Goal: Information Seeking & Learning: Find specific fact

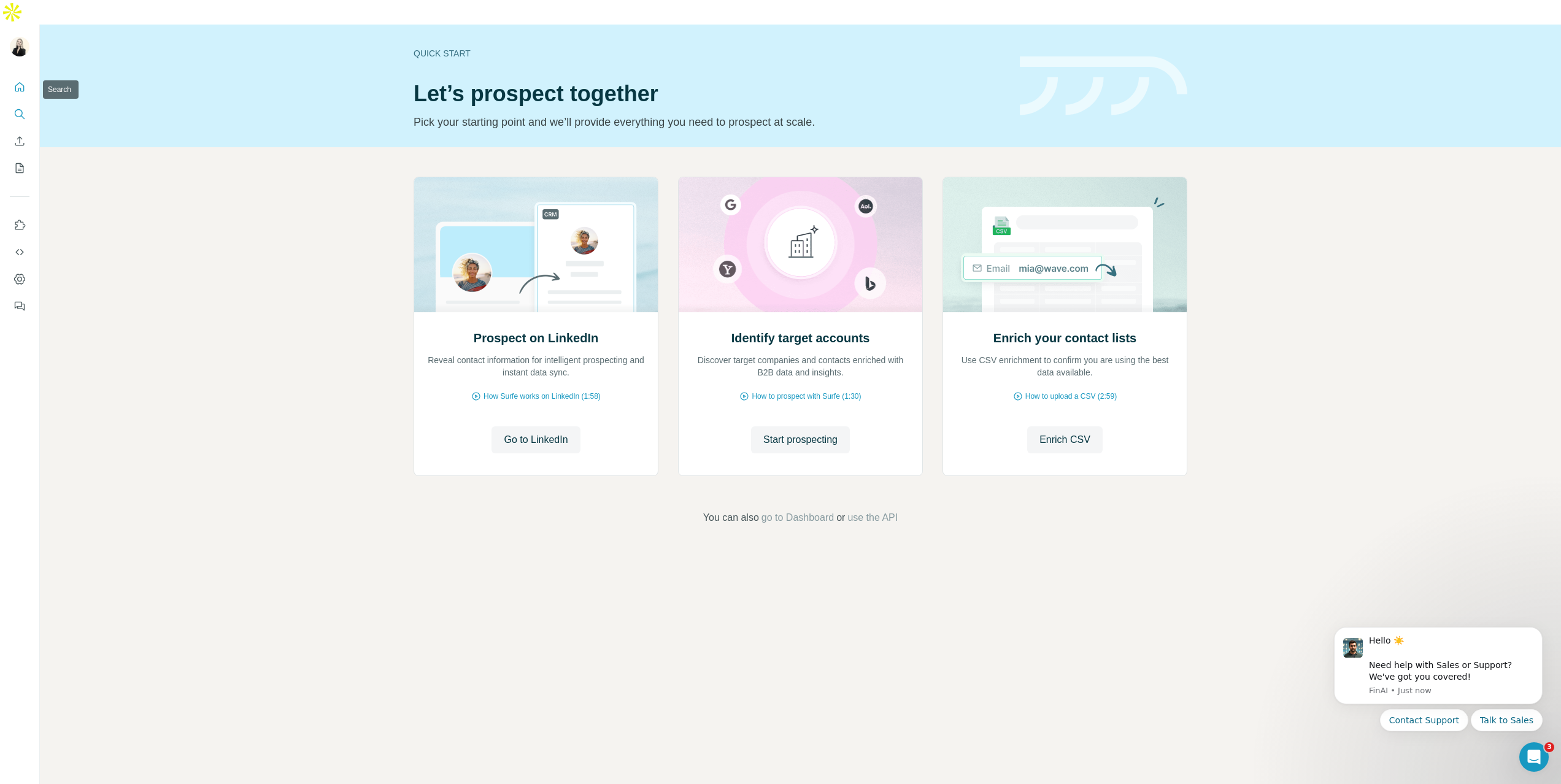
click at [22, 108] on icon "Search" at bounding box center [20, 114] width 12 height 12
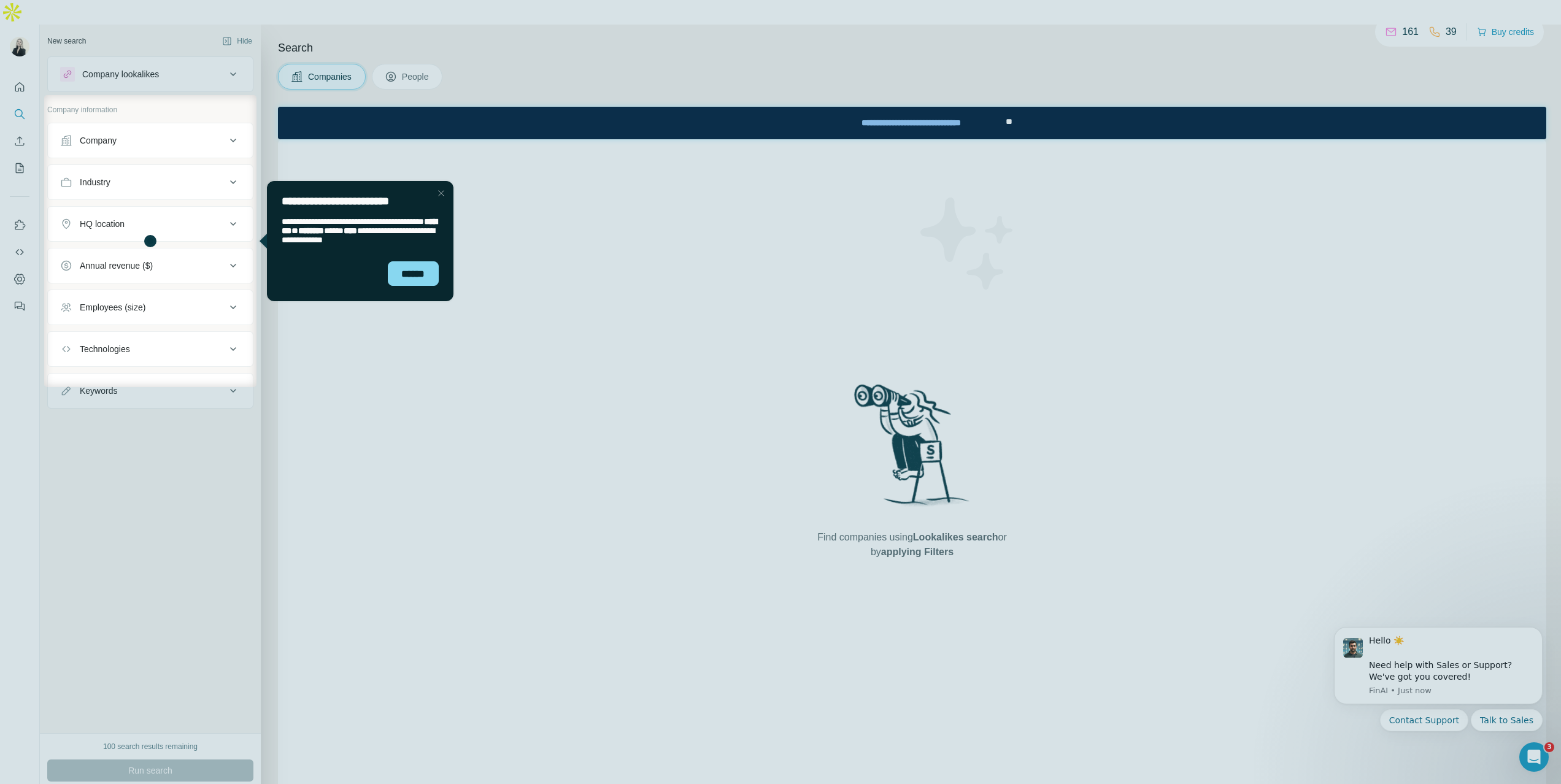
click at [140, 176] on div "Industry" at bounding box center [143, 182] width 165 height 12
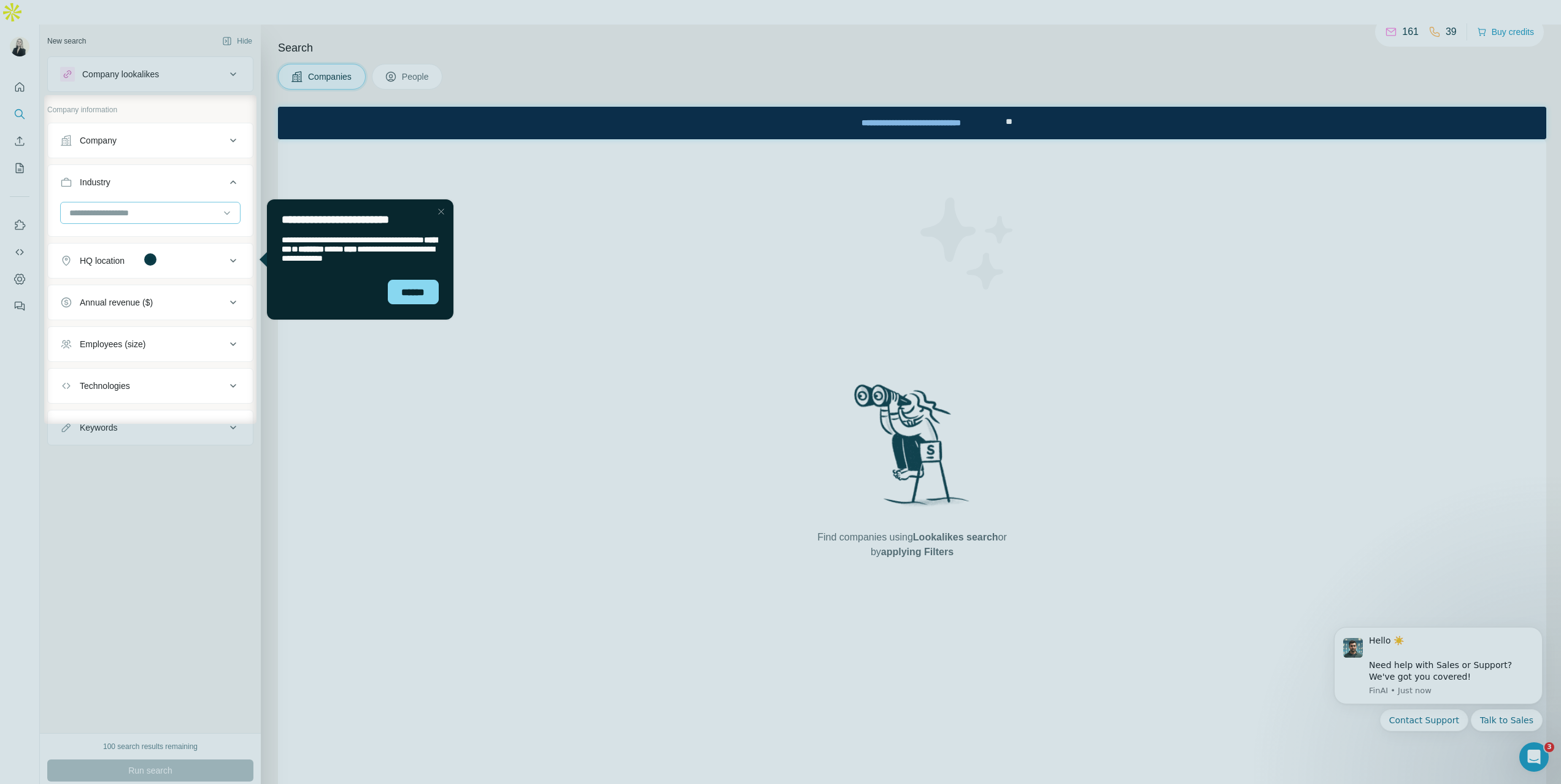
click at [128, 206] on input at bounding box center [144, 213] width 152 height 14
type input "******"
click at [129, 280] on div "Travel" at bounding box center [150, 282] width 159 height 12
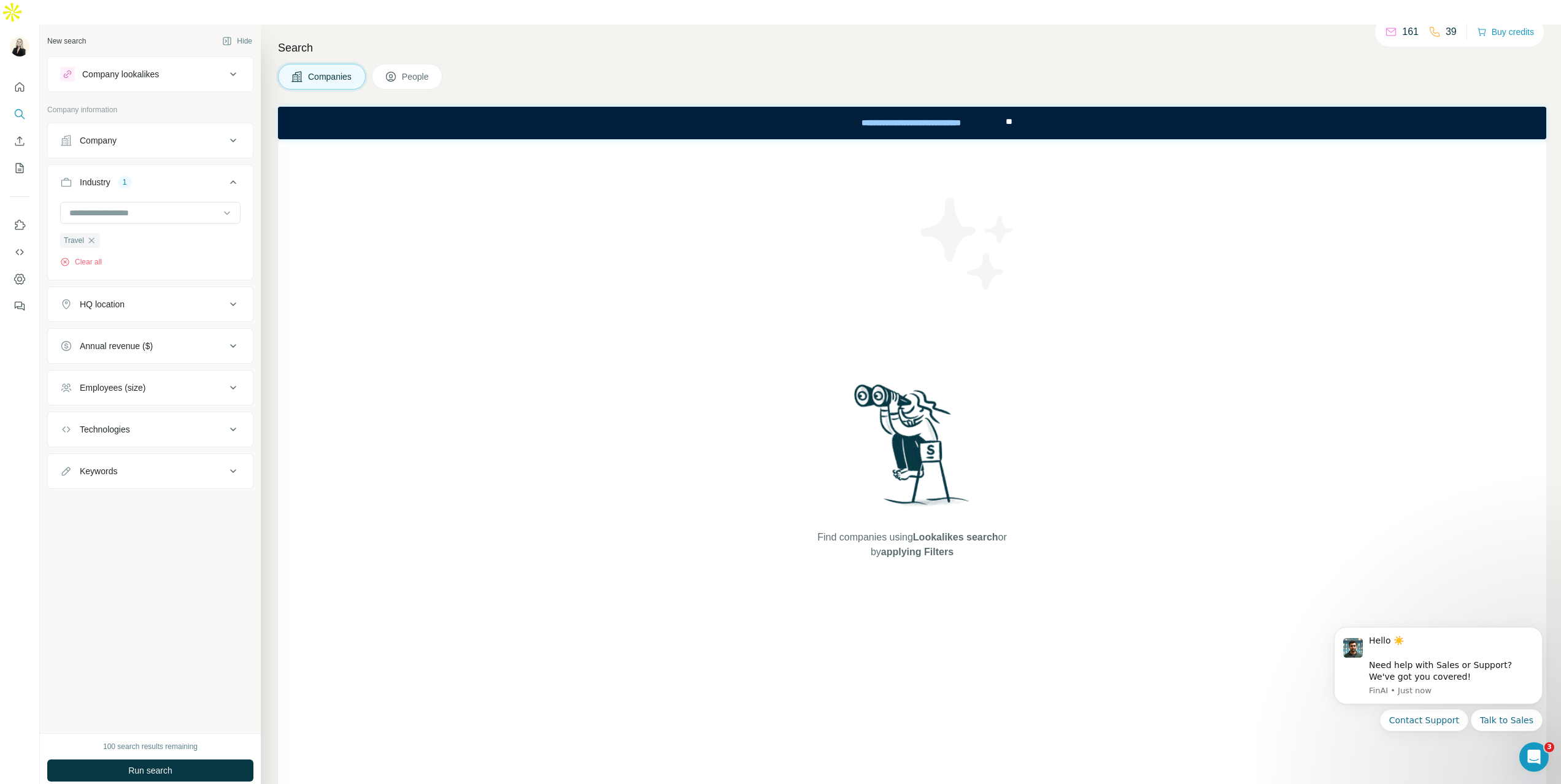
click at [159, 298] on div "HQ location" at bounding box center [143, 304] width 165 height 12
click at [134, 324] on input "text" at bounding box center [150, 335] width 180 height 22
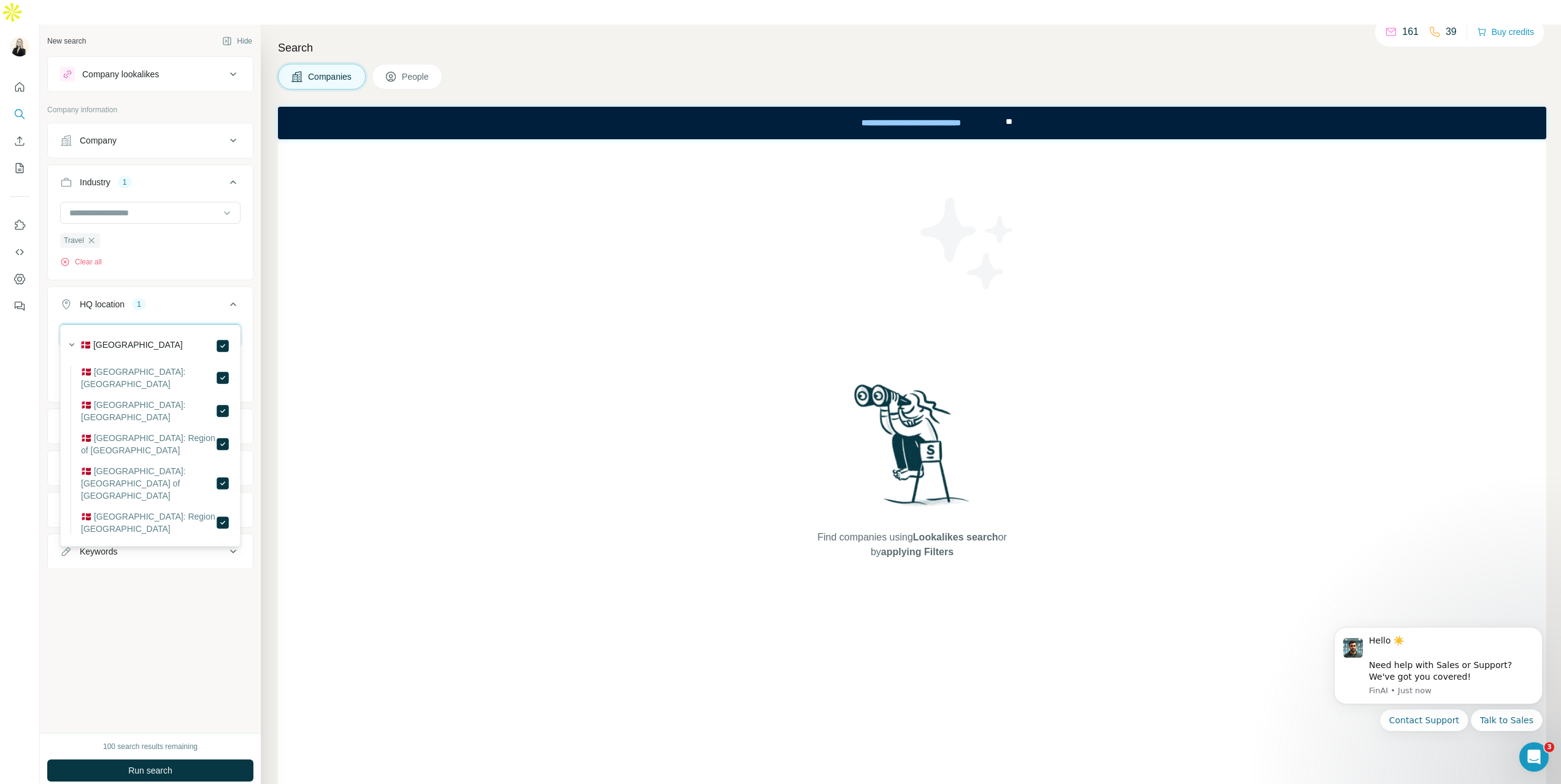
drag, startPoint x: 117, startPoint y: 315, endPoint x: 59, endPoint y: 311, distance: 58.1
click at [59, 324] on div "******* [GEOGRAPHIC_DATA] Clear all" at bounding box center [151, 362] width 205 height 76
drag, startPoint x: 79, startPoint y: 311, endPoint x: 35, endPoint y: 308, distance: 44.1
click at [35, 308] on div "New search Hide Company lookalikes Company information Company Industry 1 Trave…" at bounding box center [780, 416] width 1561 height 784
drag, startPoint x: 91, startPoint y: 313, endPoint x: 51, endPoint y: 310, distance: 40.1
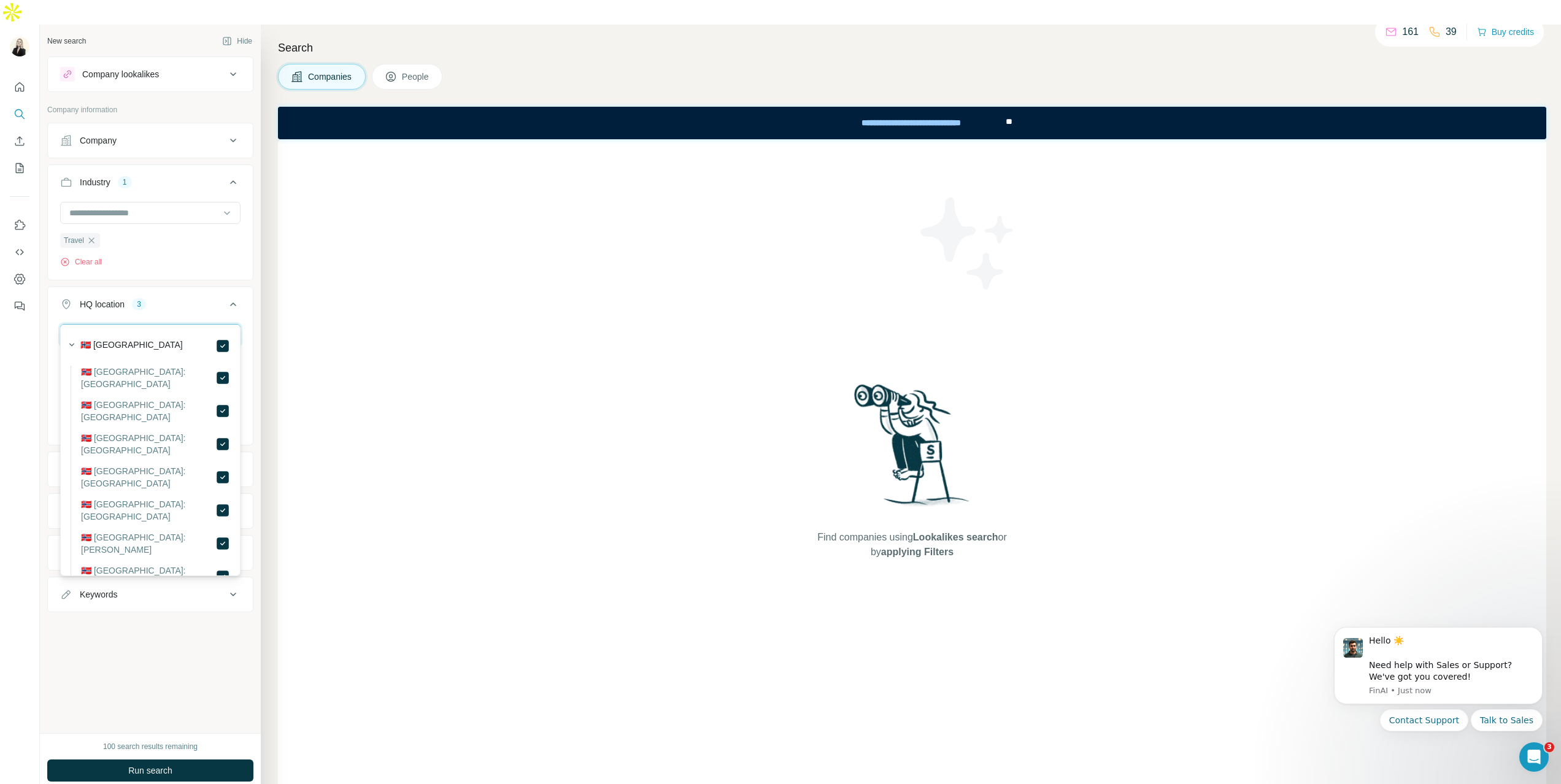
click at [51, 324] on div "***** [GEOGRAPHIC_DATA] [GEOGRAPHIC_DATA] [GEOGRAPHIC_DATA] Clear all" at bounding box center [151, 383] width 205 height 118
type input "*******"
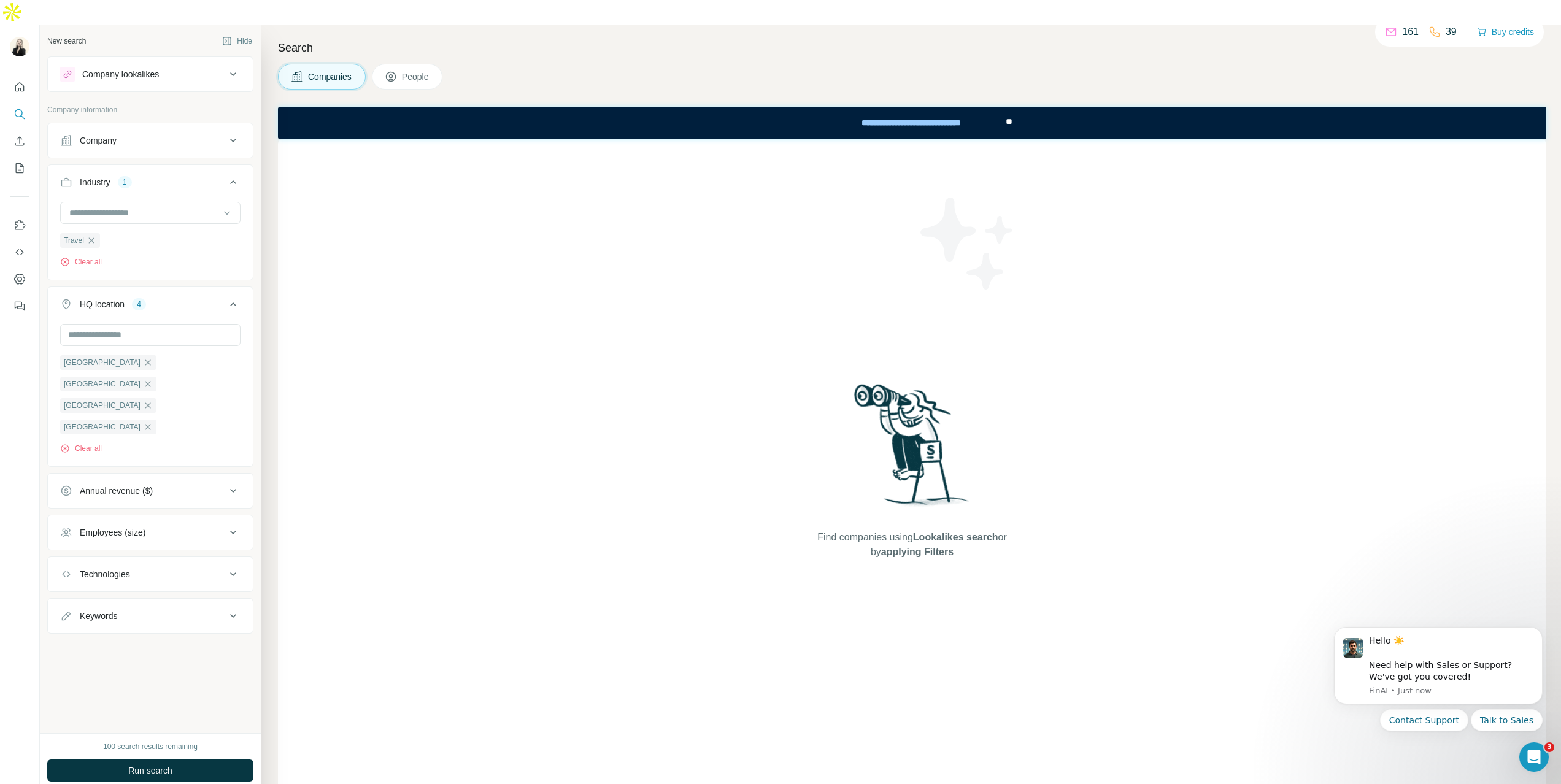
click at [248, 324] on div "[GEOGRAPHIC_DATA] [GEOGRAPHIC_DATA] [GEOGRAPHIC_DATA] [GEOGRAPHIC_DATA] Clear a…" at bounding box center [151, 394] width 205 height 140
click at [140, 324] on input "text" at bounding box center [150, 335] width 180 height 22
click at [255, 295] on div "New search Hide Company lookalikes Company information Company Industry 1 Trave…" at bounding box center [150, 378] width 221 height 708
click at [163, 484] on div "Annual revenue ($)" at bounding box center [143, 490] width 165 height 12
click at [258, 414] on div "New search Hide Company lookalikes Company information Company Industry 1 Trave…" at bounding box center [150, 378] width 221 height 708
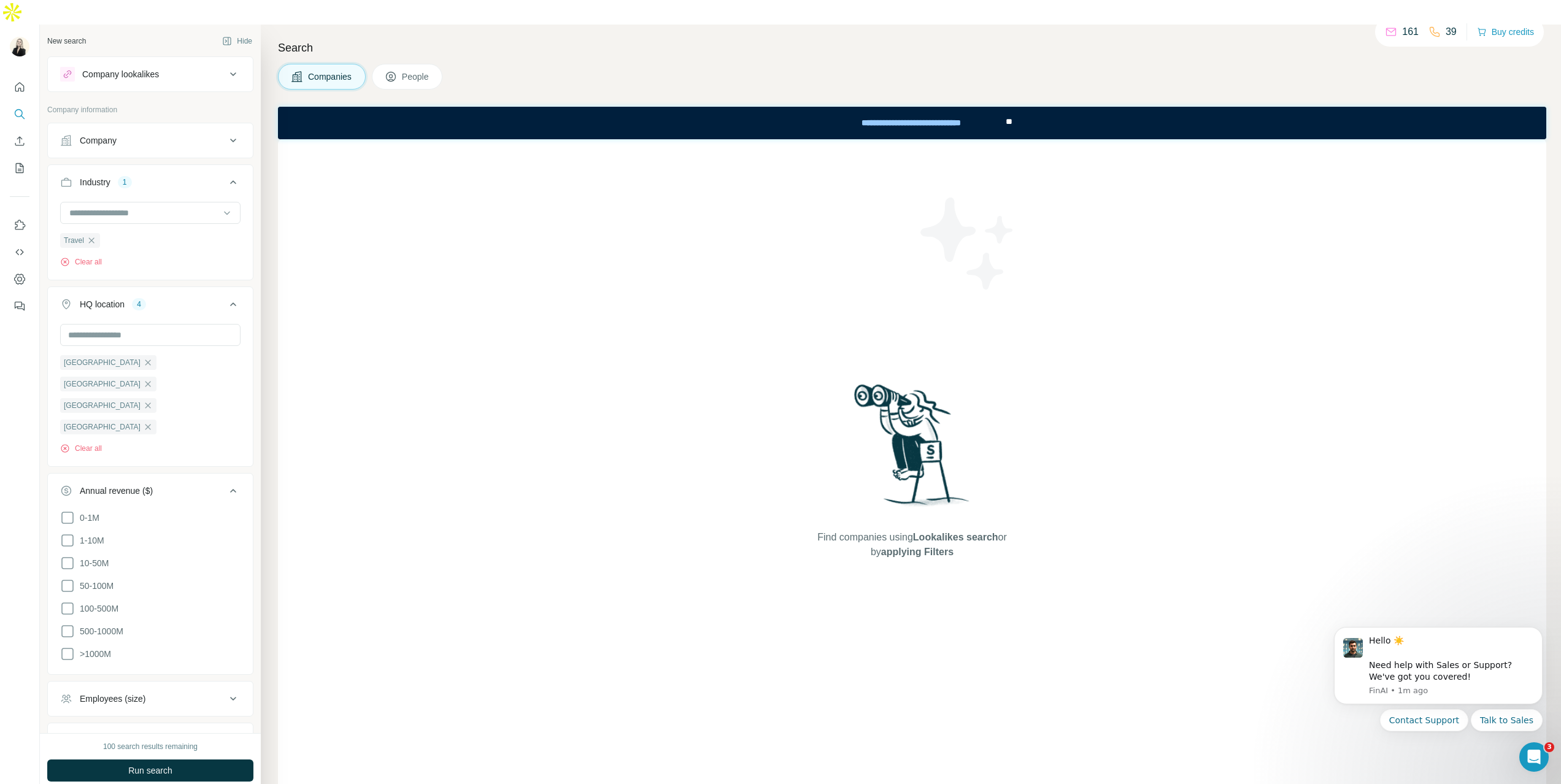
click at [263, 430] on div "Search Companies People Find companies using Lookalikes search or by applying F…" at bounding box center [911, 416] width 1301 height 784
click at [236, 483] on icon at bounding box center [233, 490] width 15 height 15
click at [157, 526] on div "Employees (size)" at bounding box center [143, 532] width 165 height 12
click at [66, 643] on icon at bounding box center [67, 650] width 15 height 15
click at [68, 665] on icon at bounding box center [67, 672] width 15 height 15
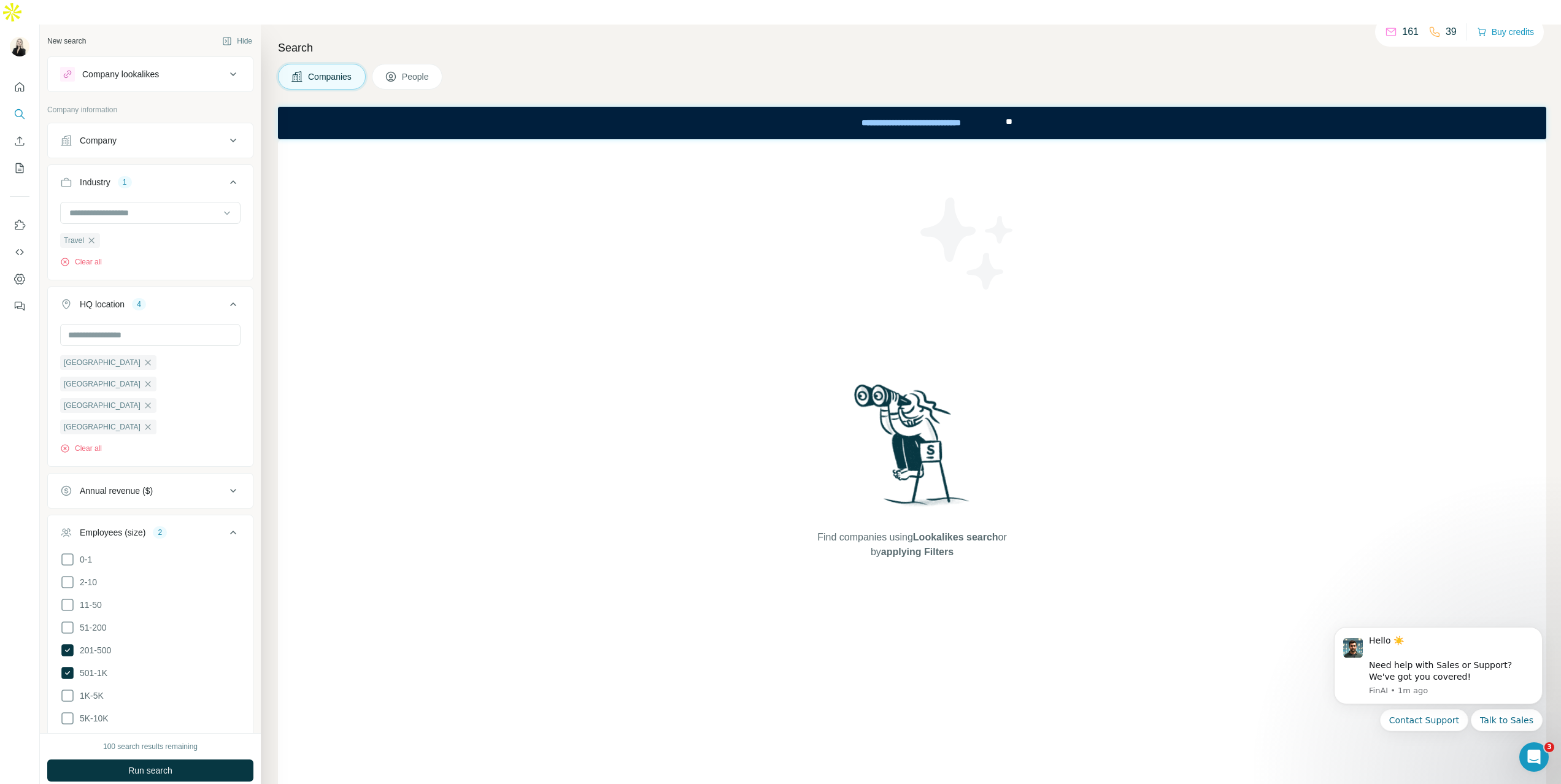
drag, startPoint x: 69, startPoint y: 628, endPoint x: 69, endPoint y: 638, distance: 10.0
click at [69, 688] on icon at bounding box center [67, 695] width 15 height 15
drag, startPoint x: 69, startPoint y: 646, endPoint x: 68, endPoint y: 657, distance: 11.0
click at [69, 711] on icon at bounding box center [67, 718] width 15 height 15
click at [66, 733] on icon at bounding box center [67, 740] width 15 height 15
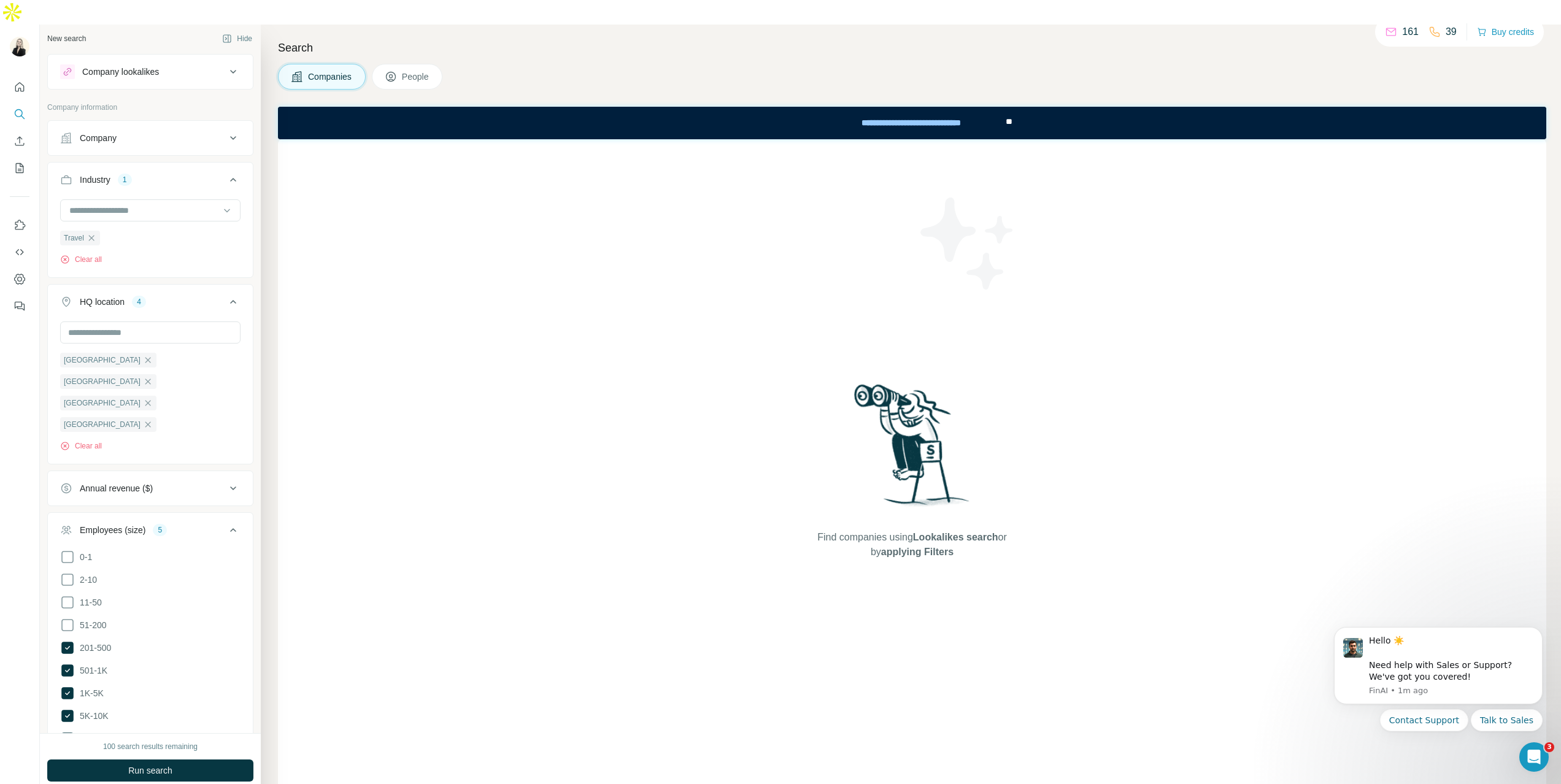
click at [65, 754] on icon at bounding box center [67, 761] width 15 height 15
click at [140, 764] on span "Run search" at bounding box center [150, 770] width 44 height 12
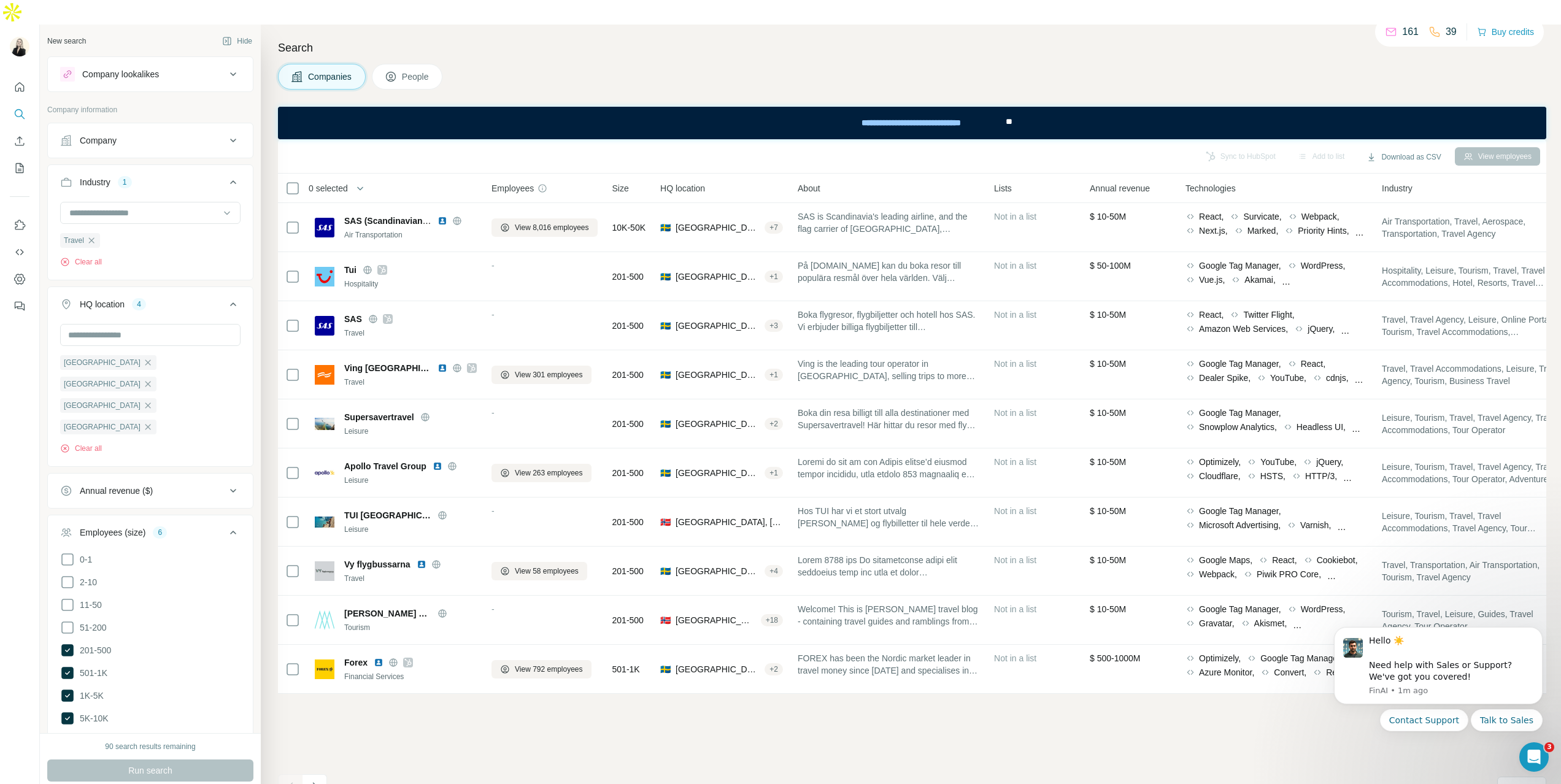
click at [425, 71] on span "People" at bounding box center [415, 77] width 28 height 12
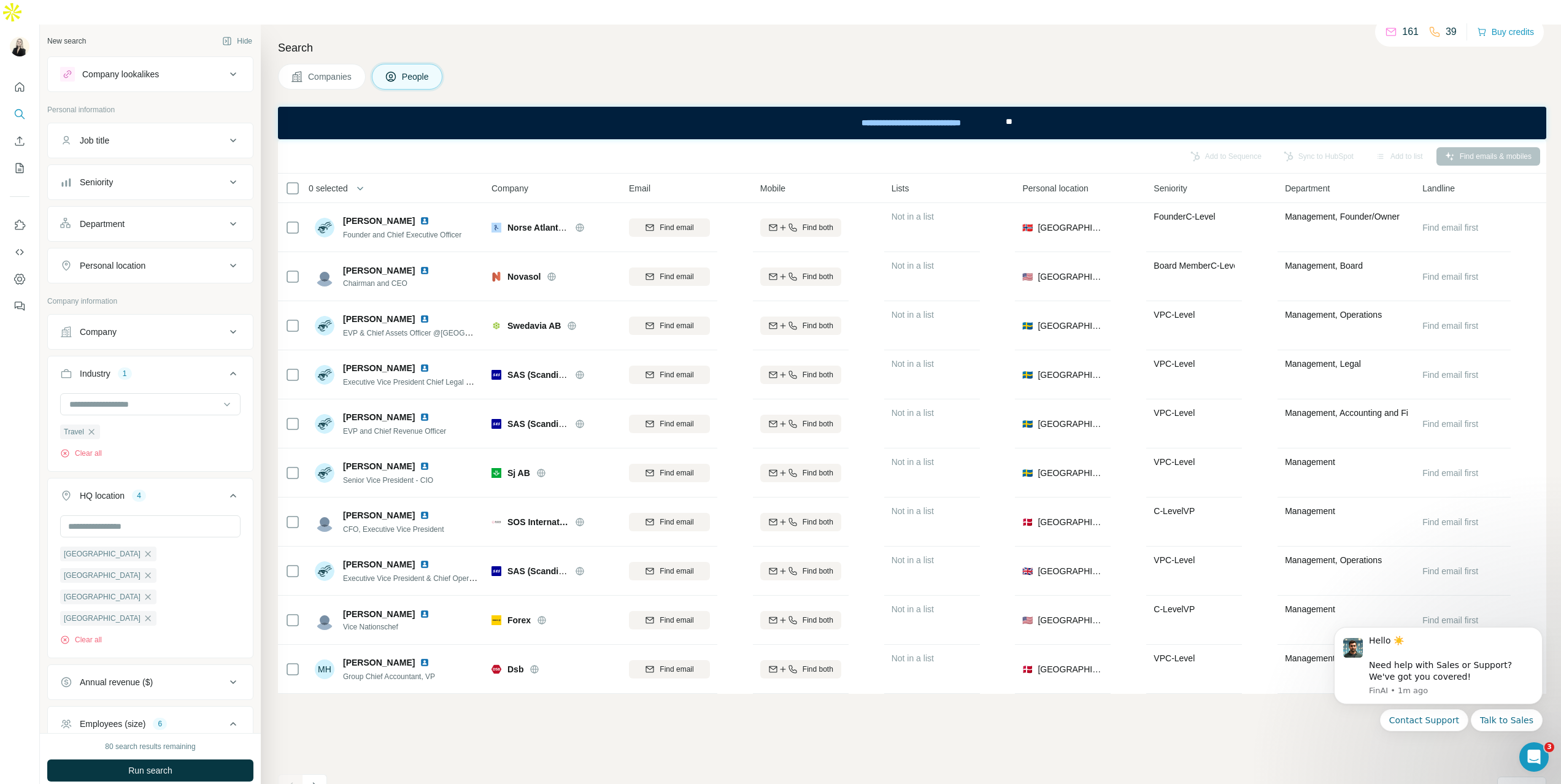
click at [167, 134] on div "Job title" at bounding box center [143, 140] width 165 height 12
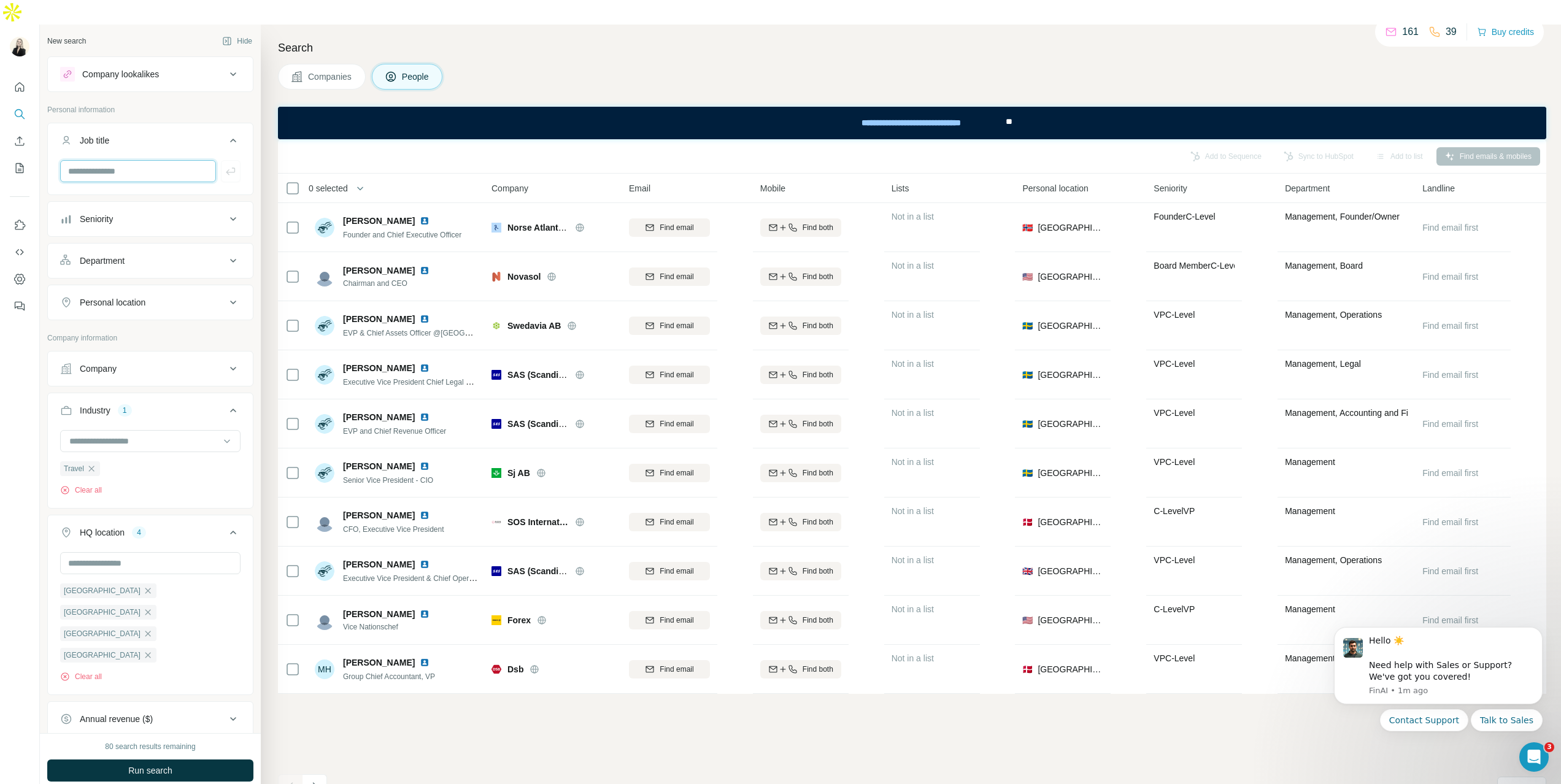
click at [148, 160] on input "text" at bounding box center [138, 171] width 156 height 22
type input "**********"
click at [159, 160] on input "text" at bounding box center [138, 171] width 156 height 22
type input "**********"
click at [271, 133] on div "Search Companies People Add to Sequence Sync to HubSpot Add to list Find emails…" at bounding box center [911, 416] width 1301 height 784
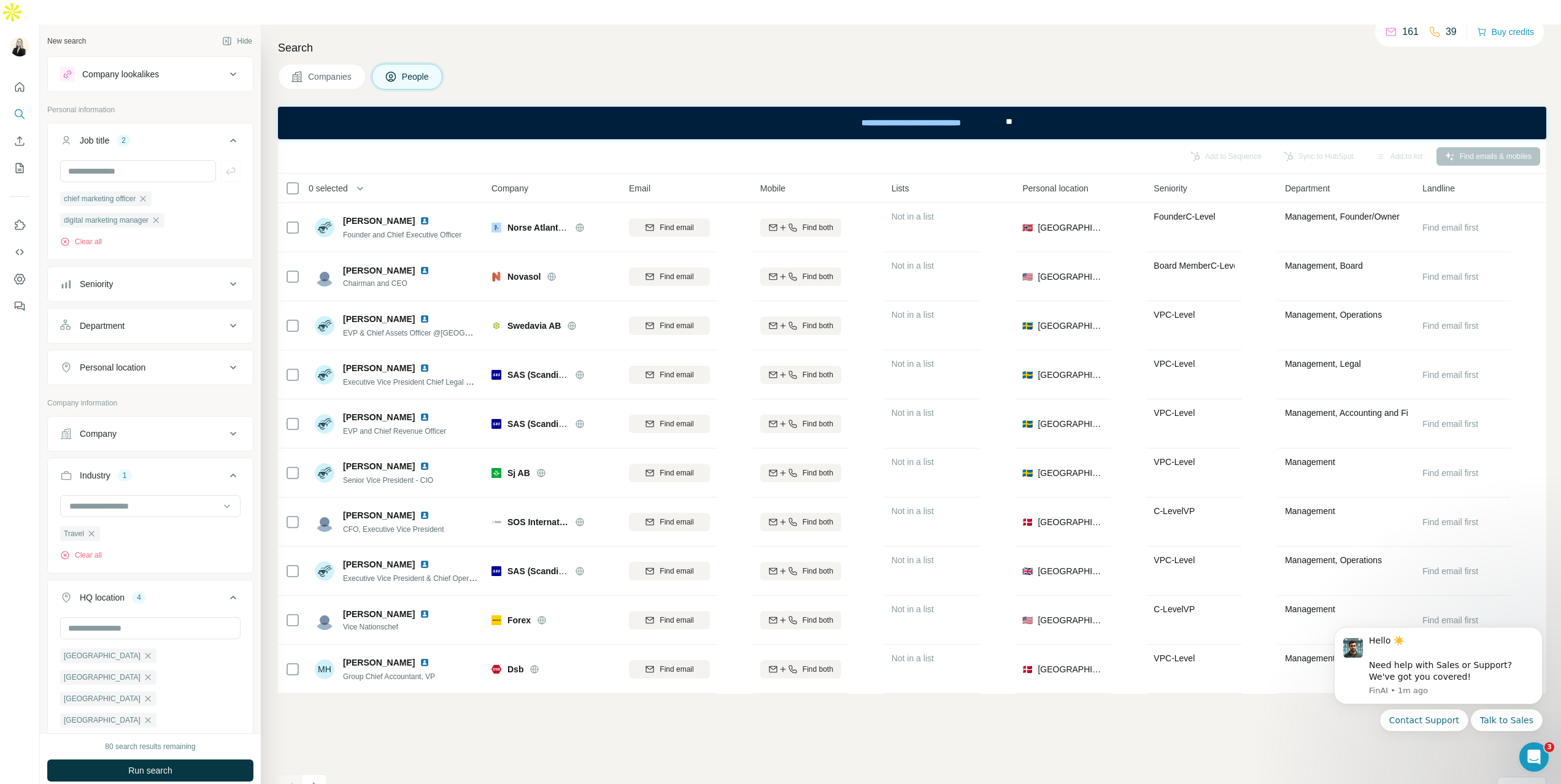
click at [190, 320] on div "Department" at bounding box center [143, 326] width 165 height 12
click at [184, 350] on input at bounding box center [144, 357] width 152 height 14
type input "*********"
click at [180, 363] on div "Marketing and Advertising" at bounding box center [150, 360] width 159 height 12
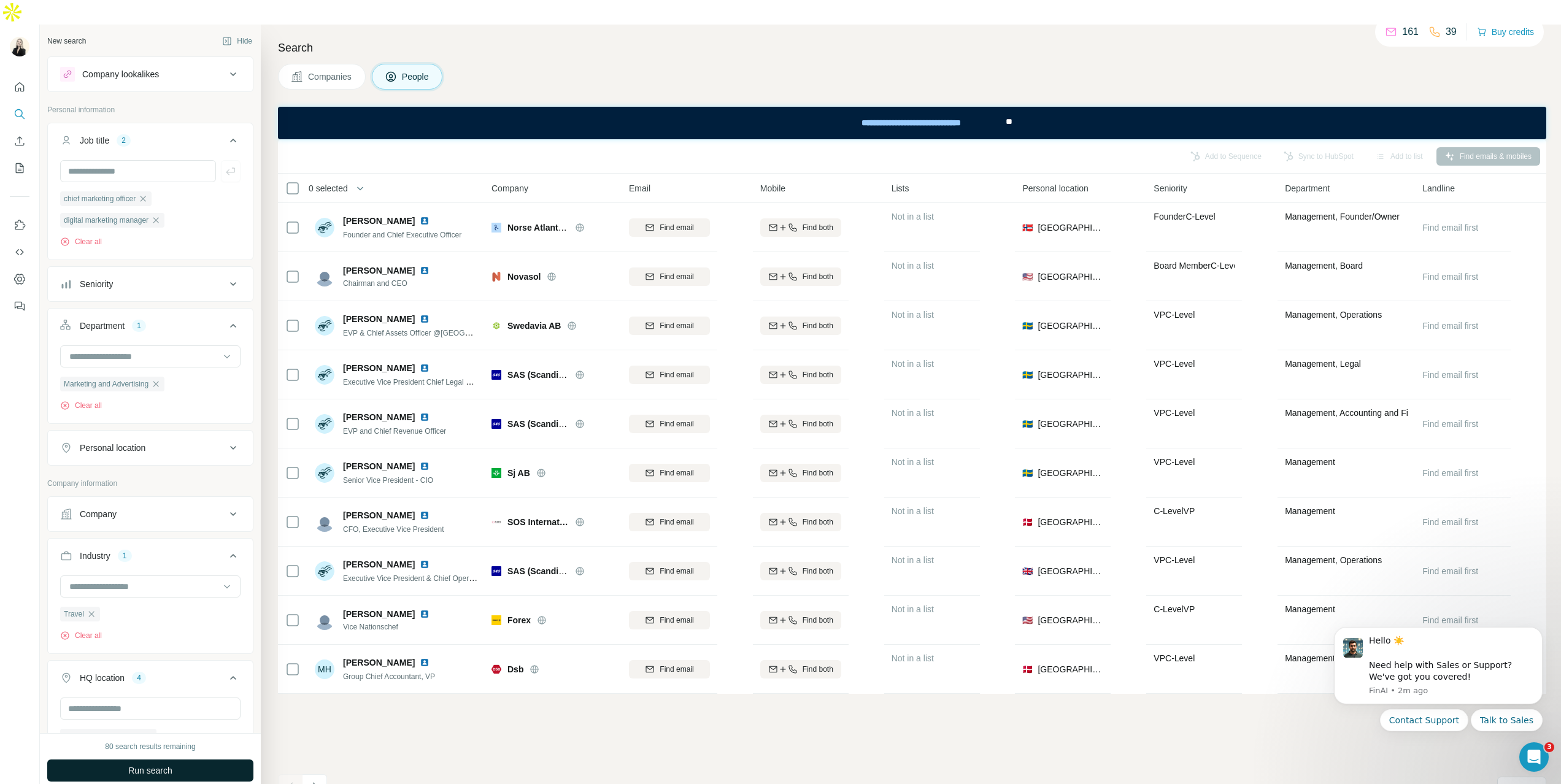
click at [136, 764] on span "Run search" at bounding box center [150, 770] width 44 height 12
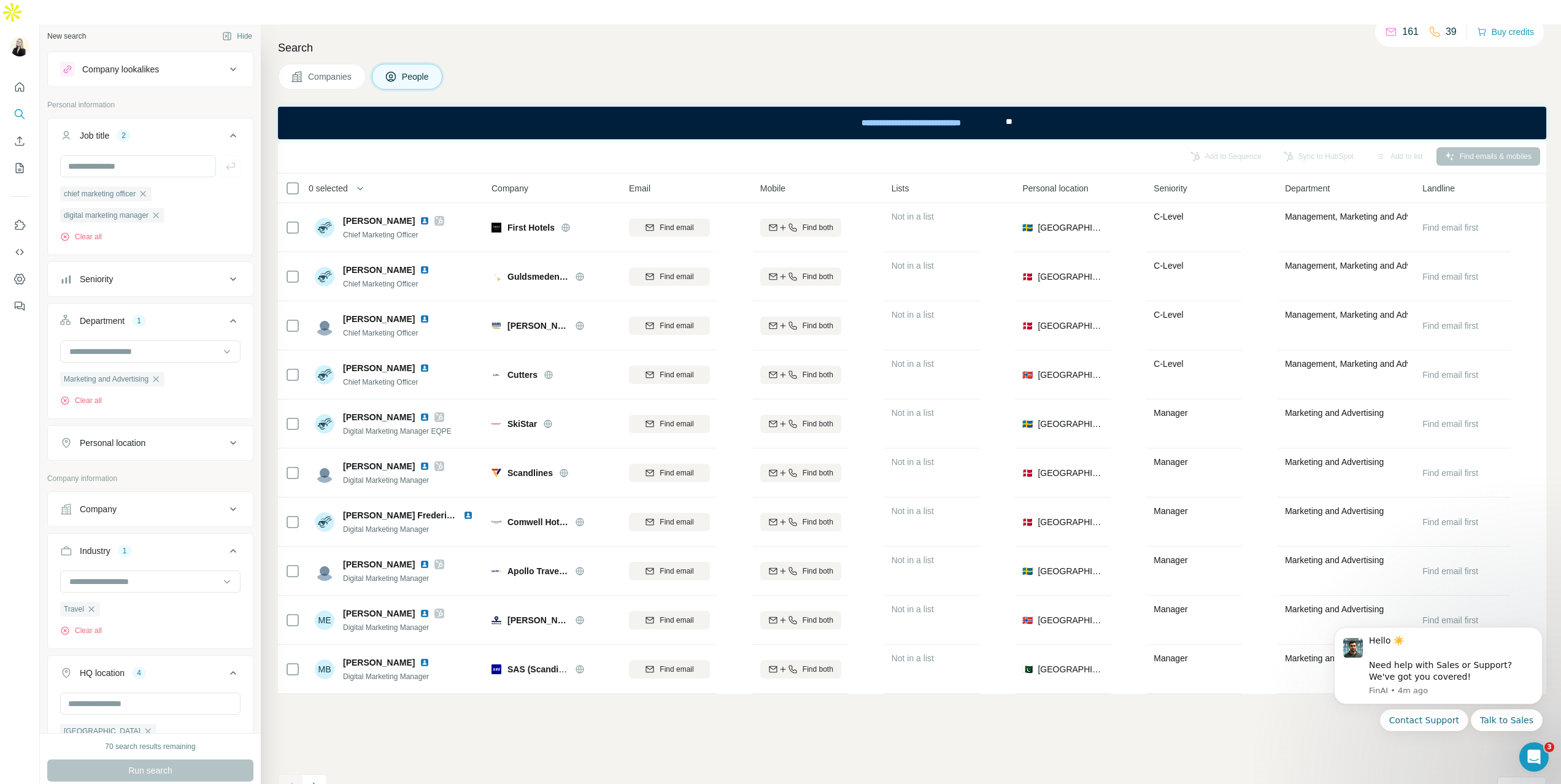
scroll to position [5, 0]
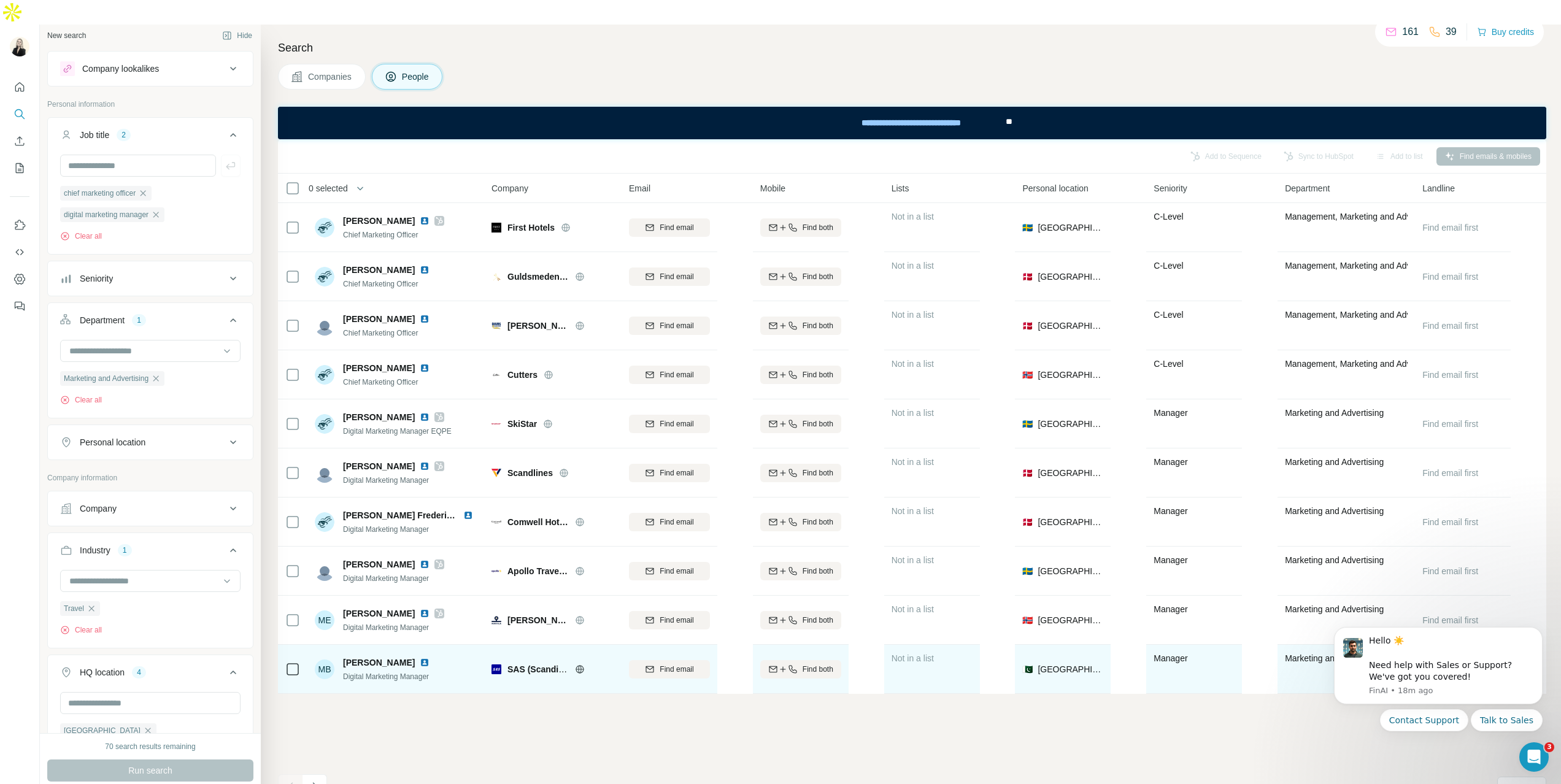
click at [429, 657] on img at bounding box center [424, 662] width 9 height 9
